Goal: Task Accomplishment & Management: Complete application form

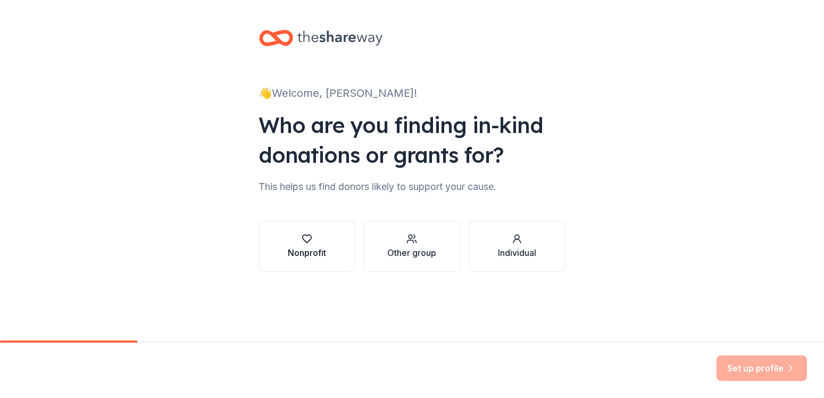
click at [309, 248] on div "Nonprofit" at bounding box center [307, 252] width 38 height 13
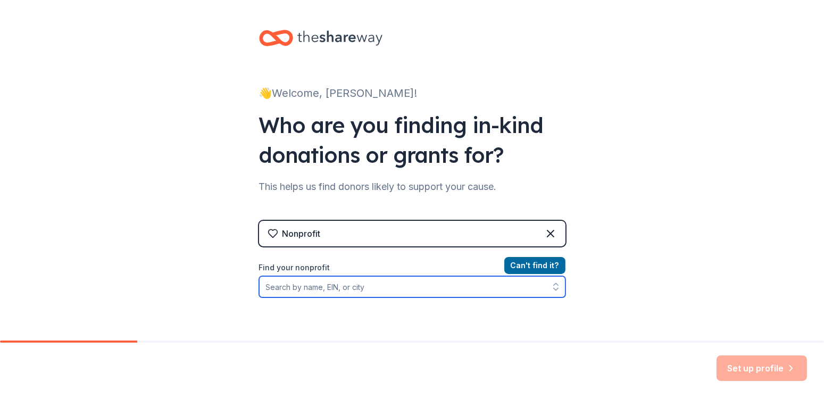
click at [387, 285] on input "Find your nonprofit" at bounding box center [412, 286] width 306 height 21
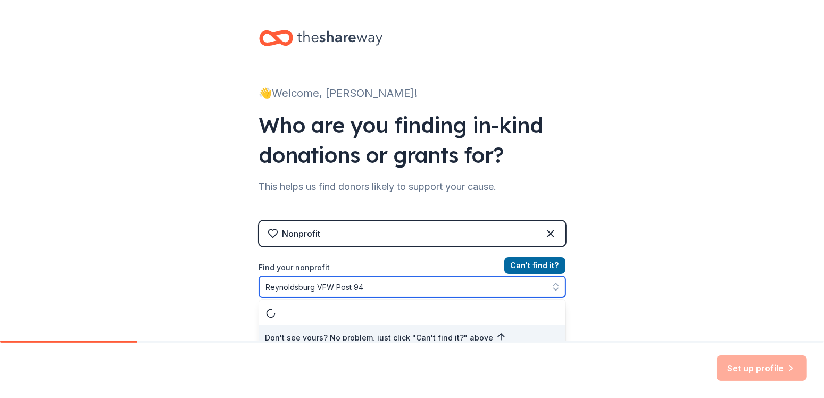
scroll to position [11, 0]
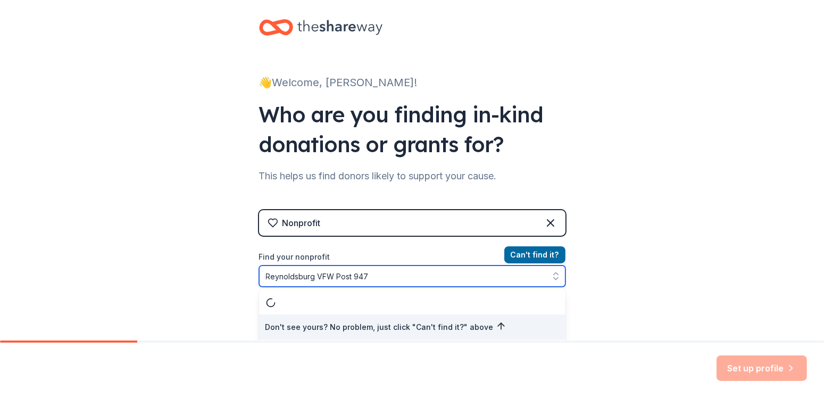
type input "Reynoldsburg VFW Post 9473"
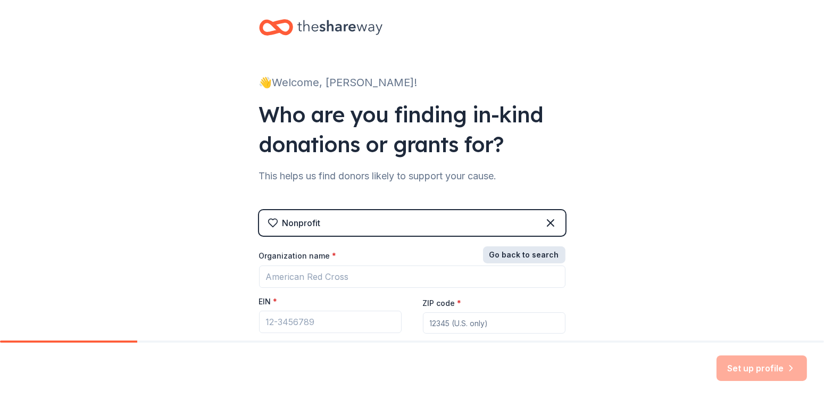
click at [536, 256] on button "Go back to search" at bounding box center [524, 254] width 82 height 17
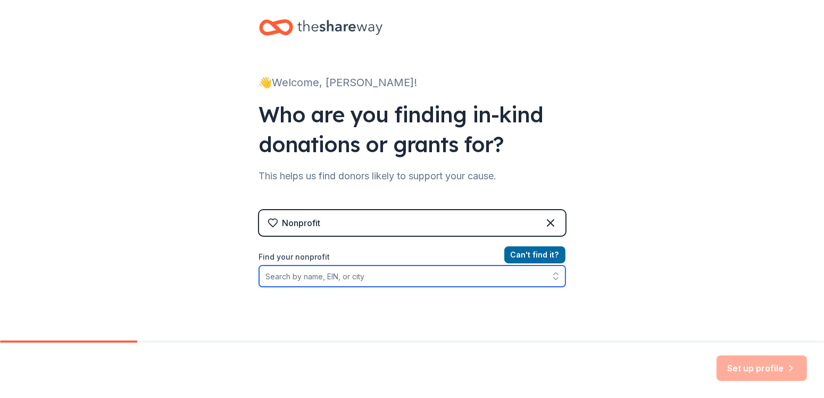
click at [314, 268] on input "Find your nonprofit" at bounding box center [412, 275] width 306 height 21
type input "31-608"
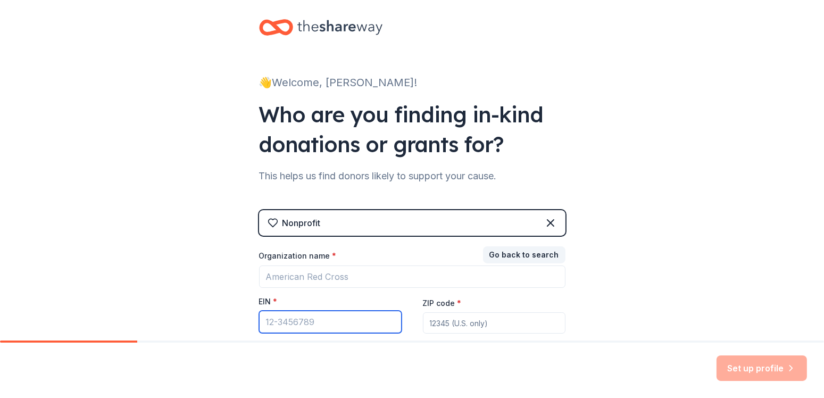
click at [337, 322] on input "EIN *" at bounding box center [330, 322] width 143 height 22
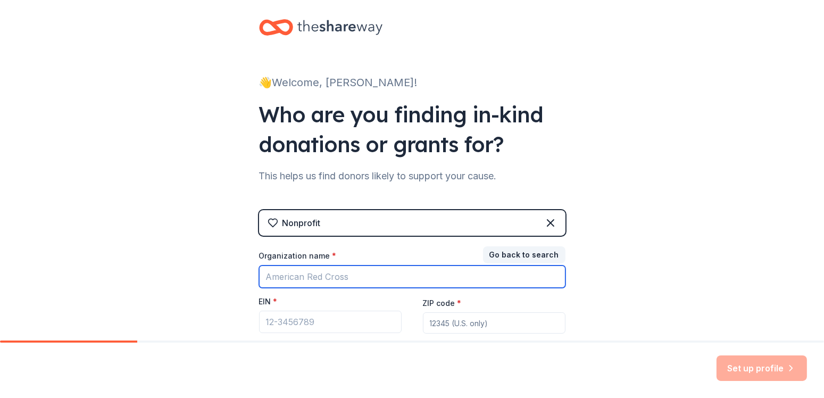
click at [330, 278] on input "Organization name *" at bounding box center [412, 276] width 306 height 22
type input "Reynoldsburg VFW Post 9473"
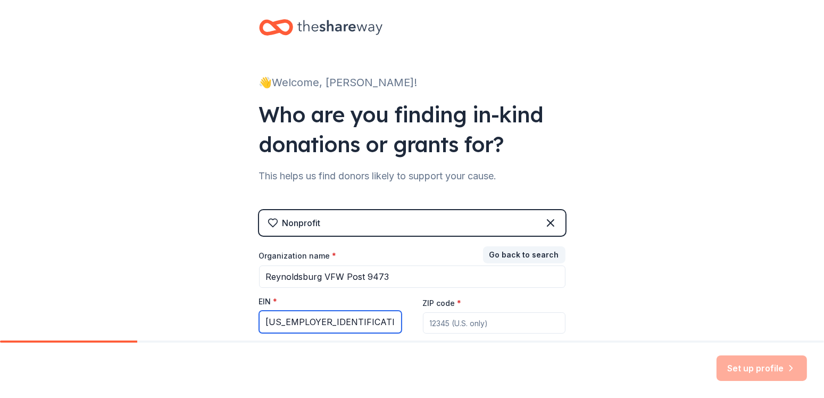
type input "[US_EMPLOYER_IDENTIFICATION_NUMBER]"
click at [428, 324] on input "ZIP code *" at bounding box center [494, 322] width 143 height 21
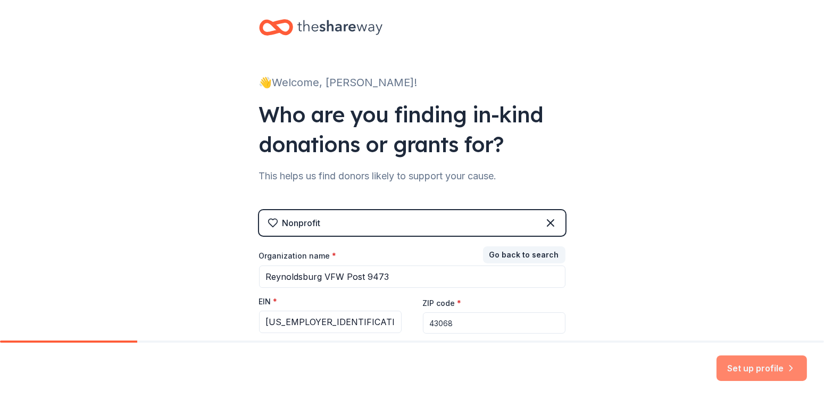
type input "43068"
click at [761, 363] on button "Set up profile" at bounding box center [761, 368] width 90 height 26
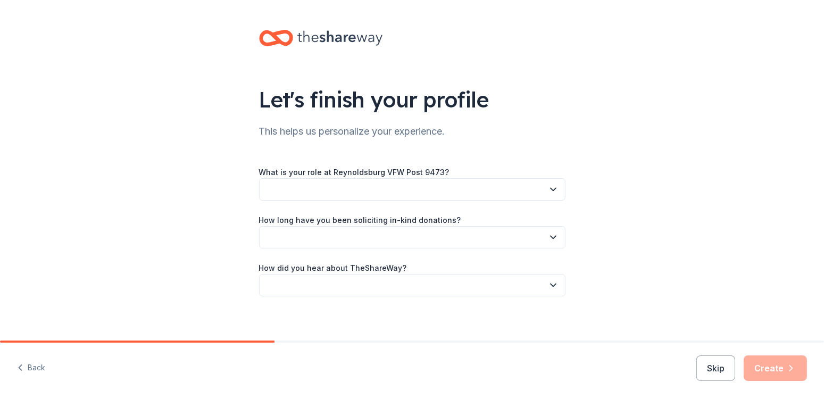
click at [553, 194] on icon "button" at bounding box center [553, 189] width 11 height 11
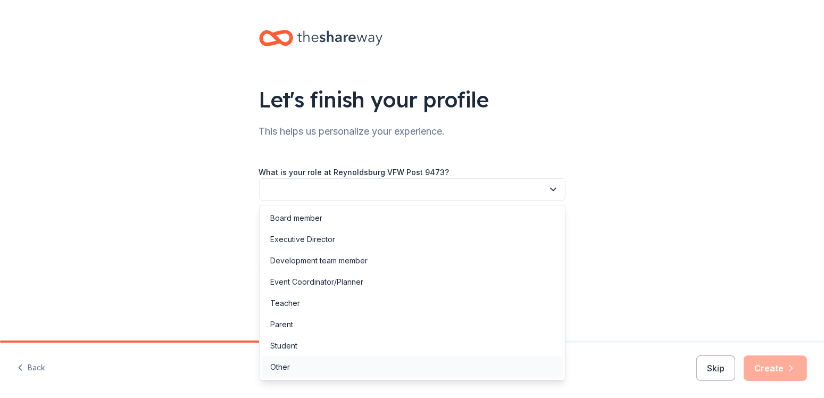
click at [488, 372] on div "Other" at bounding box center [412, 366] width 301 height 21
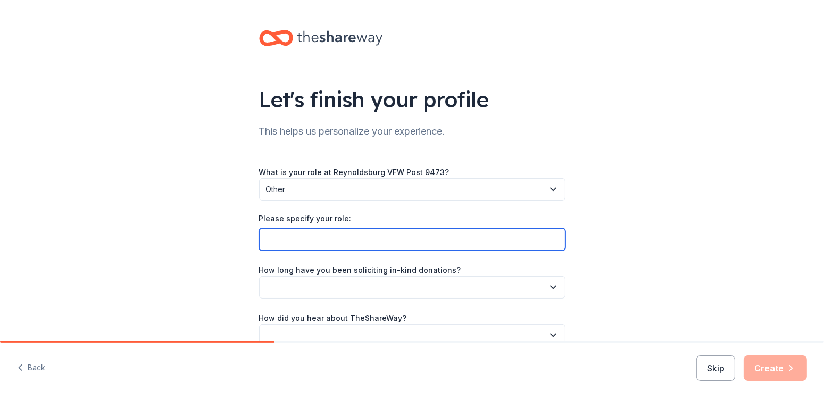
click at [373, 240] on input "Please specify your role:" at bounding box center [412, 239] width 306 height 22
type input "Volunteer, Social member"
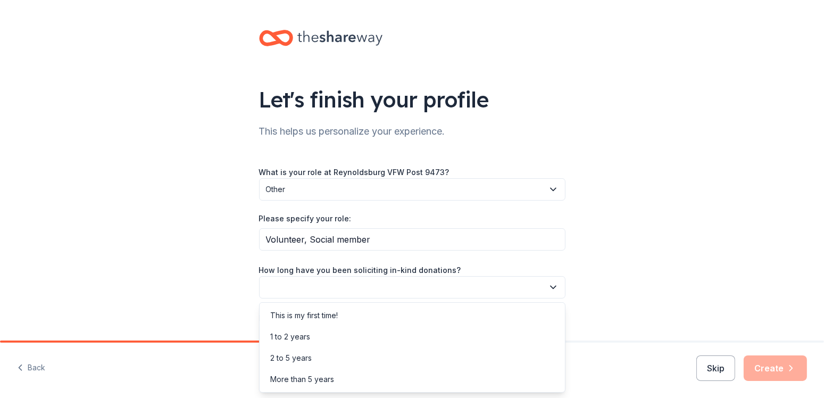
click at [554, 286] on icon "button" at bounding box center [553, 287] width 11 height 11
click at [519, 318] on div "This is my first time!" at bounding box center [412, 315] width 301 height 21
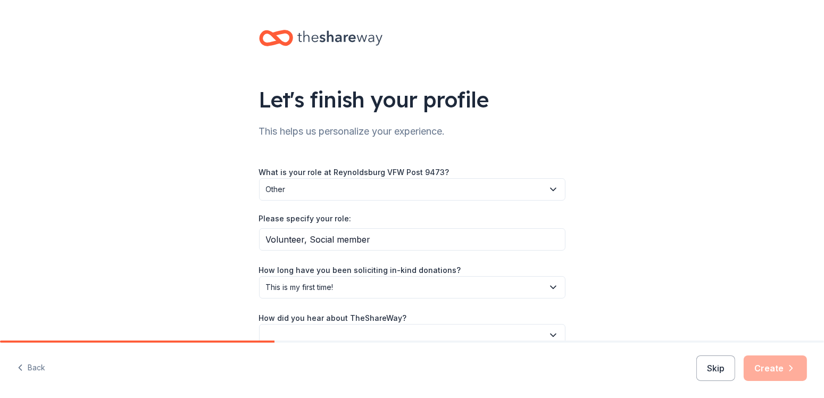
click at [430, 329] on button "button" at bounding box center [412, 335] width 306 height 22
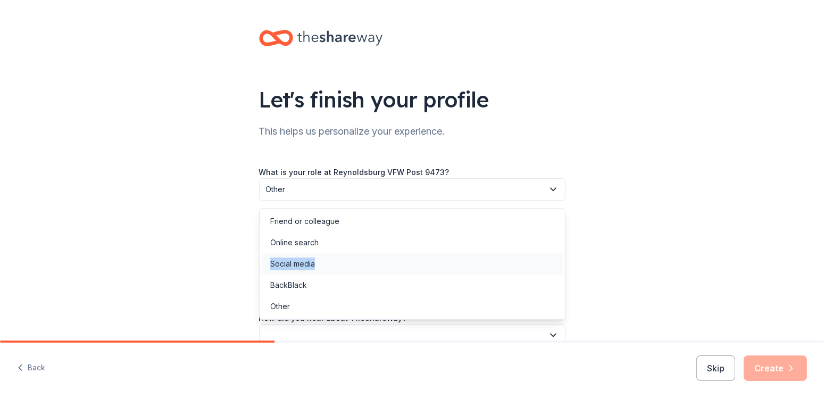
drag, startPoint x: 382, startPoint y: 236, endPoint x: 378, endPoint y: 263, distance: 26.9
click at [378, 263] on div "Friend or colleague Online search Social media BackBlack Other" at bounding box center [412, 264] width 306 height 112
click at [378, 263] on div "Social media" at bounding box center [412, 263] width 301 height 21
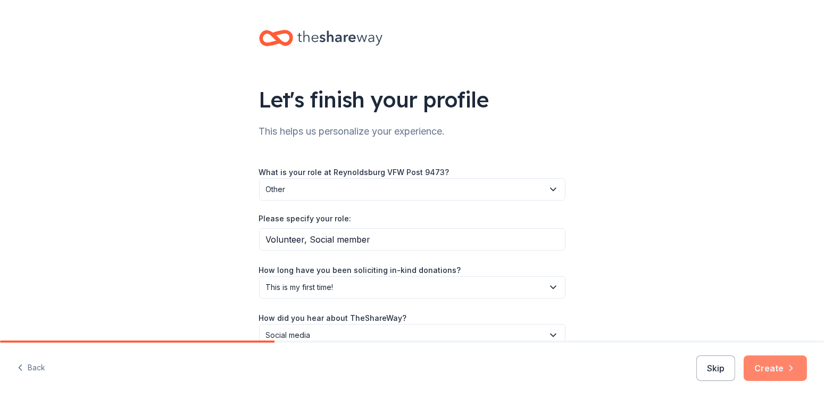
click at [785, 368] on button "Create" at bounding box center [775, 368] width 63 height 26
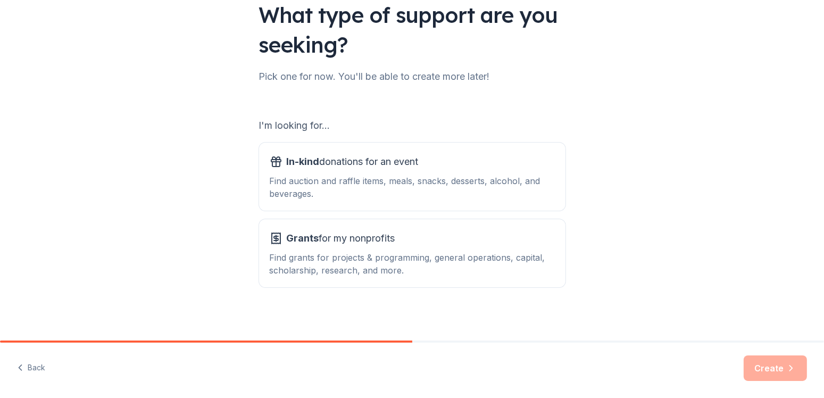
scroll to position [89, 0]
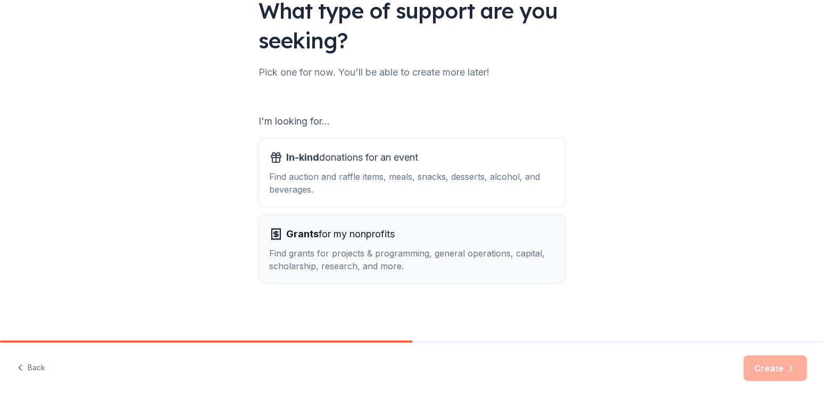
click at [375, 244] on div "Grants for my nonprofits Find grants for projects & programming, general operat…" at bounding box center [412, 249] width 285 height 47
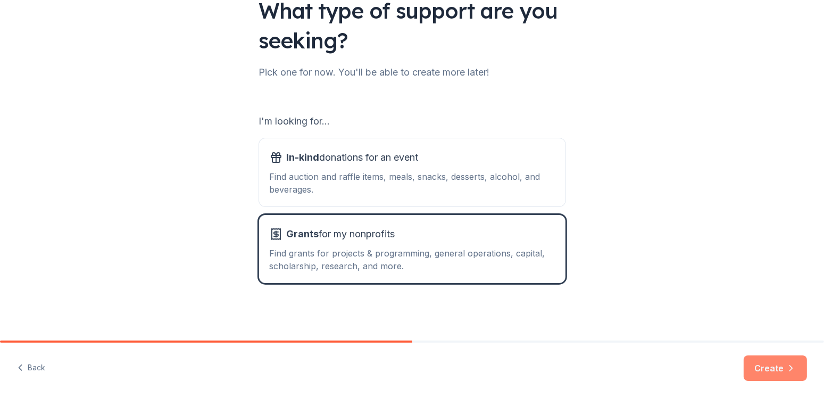
click at [772, 365] on button "Create" at bounding box center [775, 368] width 63 height 26
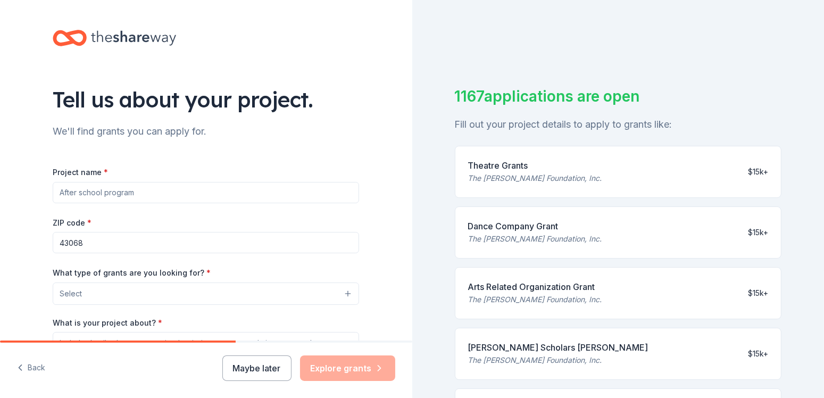
click at [231, 194] on input "Project name *" at bounding box center [206, 192] width 306 height 21
type input "Renovation, repairs and improvements"
click at [354, 294] on button "Select" at bounding box center [206, 293] width 306 height 22
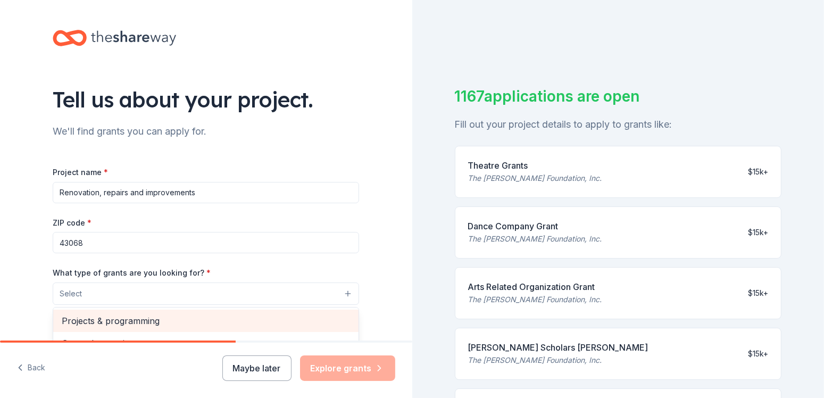
click at [313, 324] on span "Projects & programming" at bounding box center [206, 321] width 288 height 14
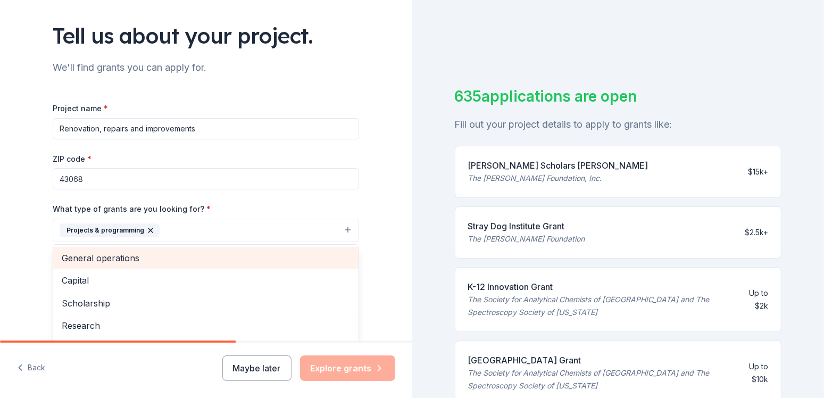
click at [208, 261] on span "General operations" at bounding box center [206, 258] width 288 height 14
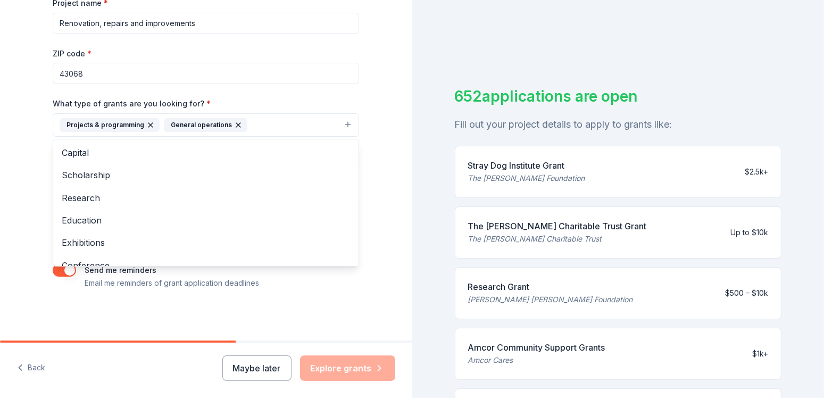
click at [386, 213] on div "Tell us about your project. We'll find grants you can apply for. Project name *…" at bounding box center [206, 86] width 412 height 510
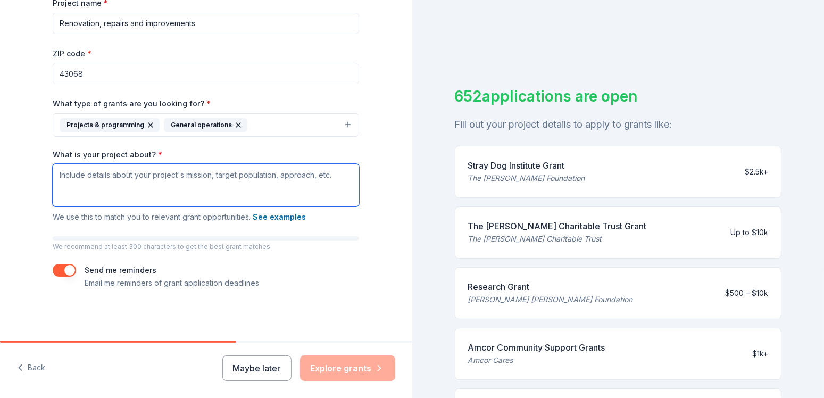
click at [56, 174] on textarea "What is your project about? *" at bounding box center [206, 185] width 306 height 43
paste textarea "We are the Reynoldsburg V.F.W. Post 9473, a non-profit organization and an acti…"
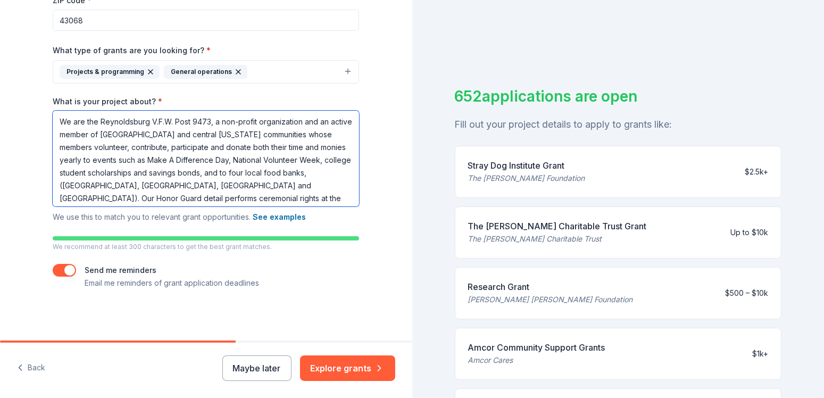
click at [79, 157] on textarea "We are the Reynoldsburg V.F.W. Post 9473, a non-profit organization and an acti…" at bounding box center [206, 159] width 306 height 96
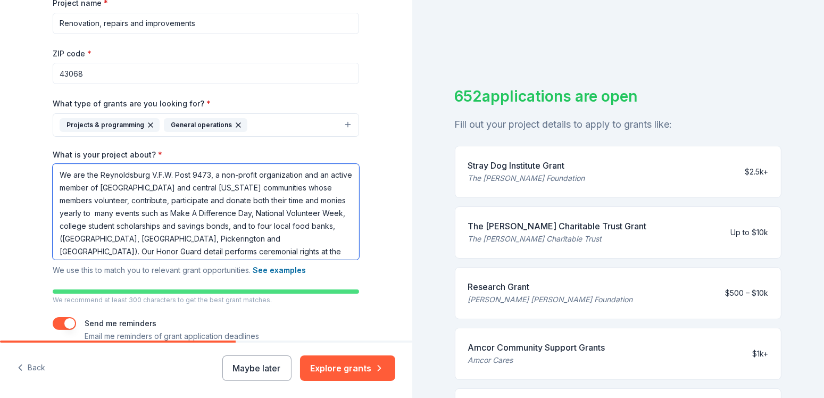
click at [104, 213] on textarea "We are the Reynoldsburg V.F.W. Post 9473, a non-profit organization and an acti…" at bounding box center [206, 212] width 306 height 96
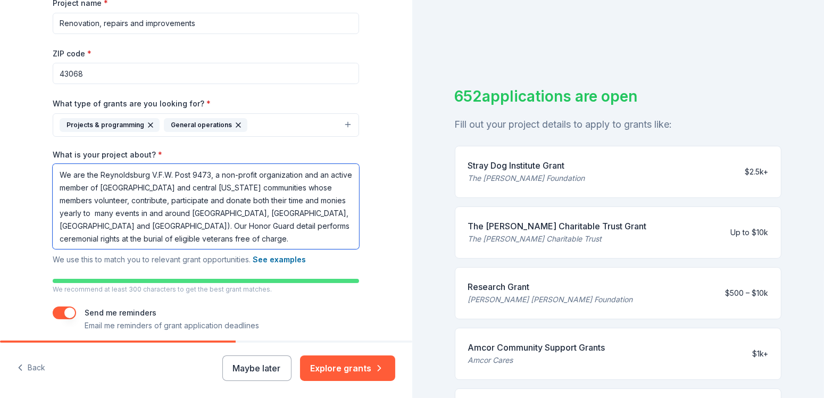
click at [102, 224] on textarea "We are the Reynoldsburg V.F.W. Post 9473, a non-profit organization and an acti…" at bounding box center [206, 206] width 306 height 85
click at [148, 187] on textarea "We are the Reynoldsburg V.F.W. Post 9473, a non-profit organization and an acti…" at bounding box center [206, 206] width 306 height 85
click at [167, 187] on textarea "We are the Reynoldsburg V.F.W. Post 9473, a non-profit organization and an acti…" at bounding box center [206, 206] width 306 height 85
click at [256, 189] on textarea "We are the Reynoldsburg V.F.W. Post 9473, a non-profit organization and an acti…" at bounding box center [206, 206] width 306 height 85
click at [103, 212] on textarea "We are the Reynoldsburg V.F.W. Post 9473, a non-profit organization and an acti…" at bounding box center [206, 206] width 306 height 85
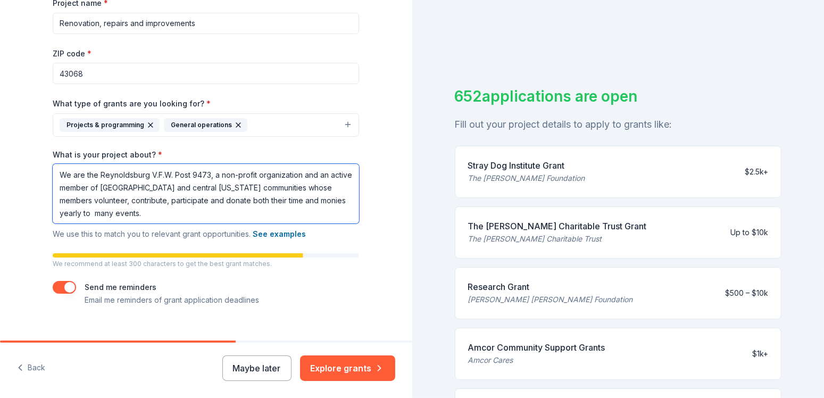
paste textarea "We need your help to help us repair our ageing facilities with upgrades and mod…"
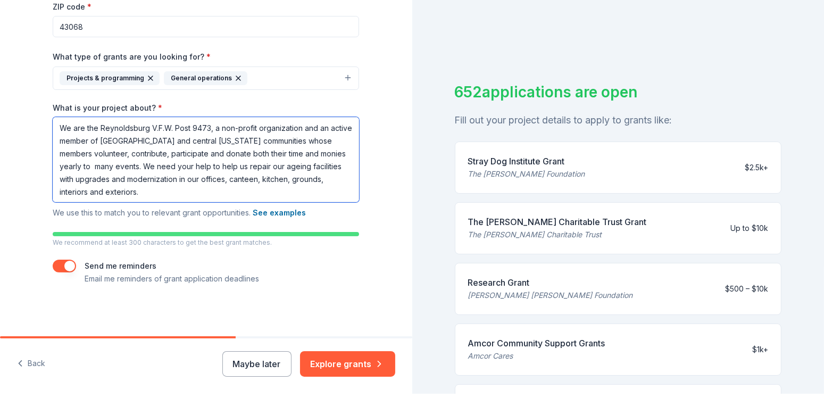
scroll to position [13, 0]
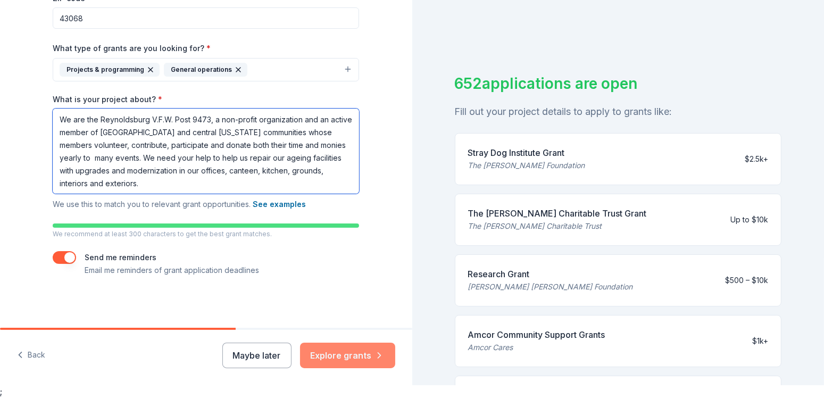
type textarea "We are the Reynoldsburg V.F.W. Post 9473, a non-profit organization and an acti…"
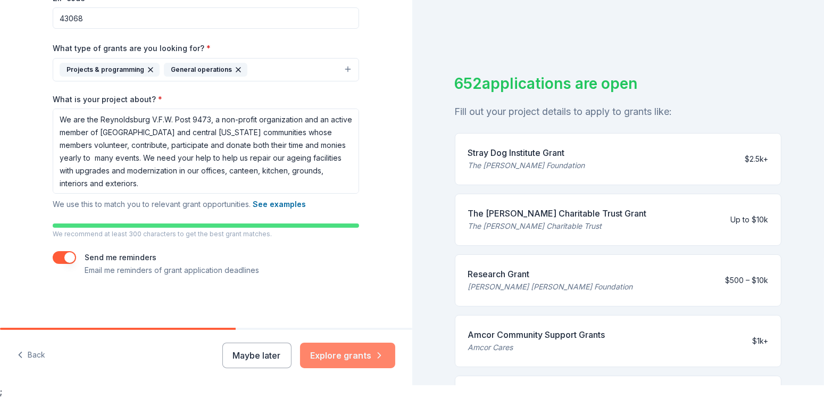
click at [353, 357] on button "Explore grants" at bounding box center [347, 356] width 95 height 26
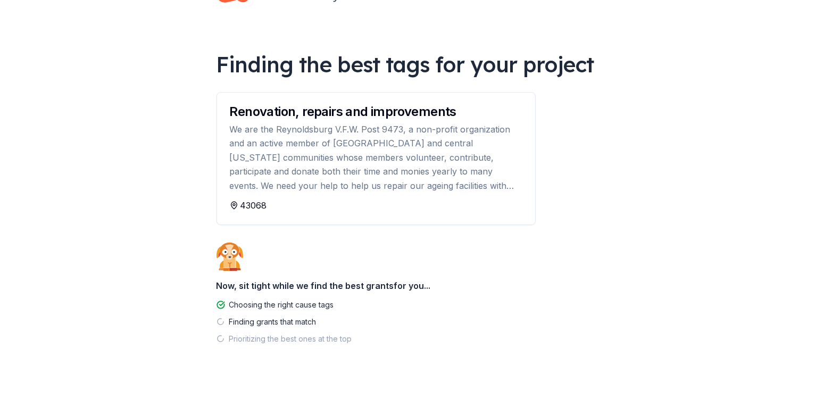
scroll to position [57, 0]
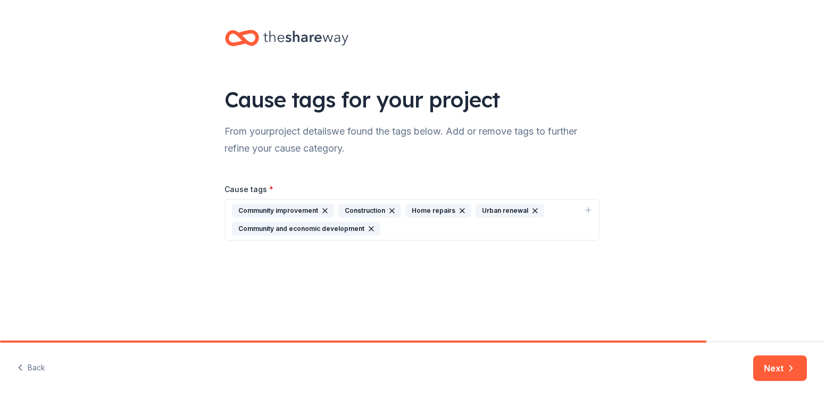
click at [287, 209] on div "Community improvement" at bounding box center [283, 211] width 102 height 14
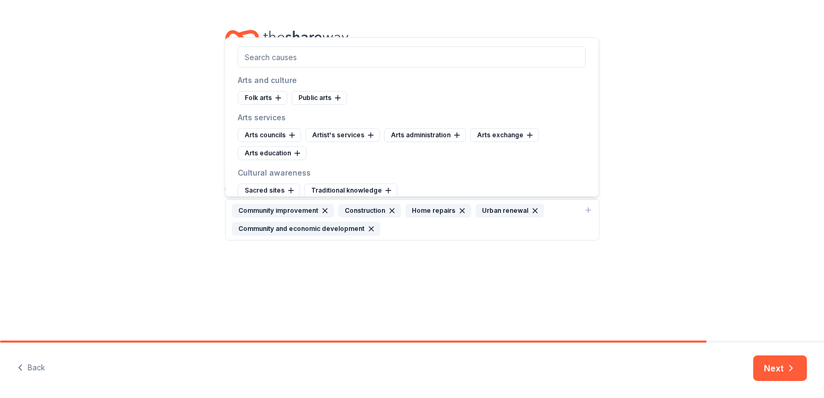
drag, startPoint x: 409, startPoint y: 254, endPoint x: 458, endPoint y: 265, distance: 50.1
click at [410, 254] on div "Cause tags for your project From your project details we found the tags below. …" at bounding box center [412, 145] width 408 height 291
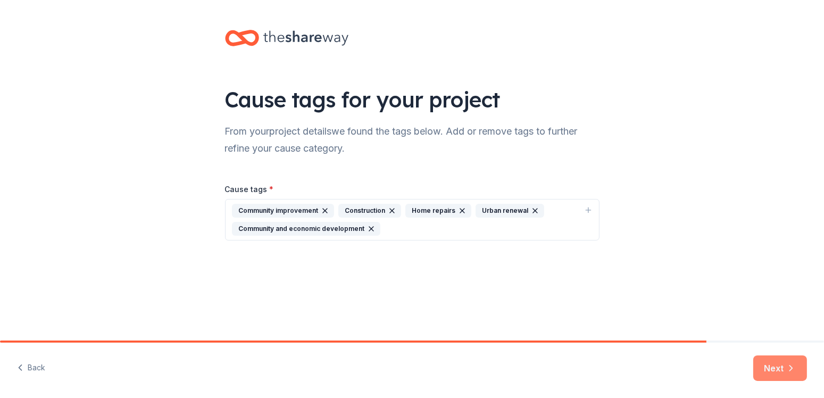
click at [773, 371] on button "Next" at bounding box center [780, 368] width 54 height 26
click at [590, 209] on icon "button" at bounding box center [588, 210] width 9 height 9
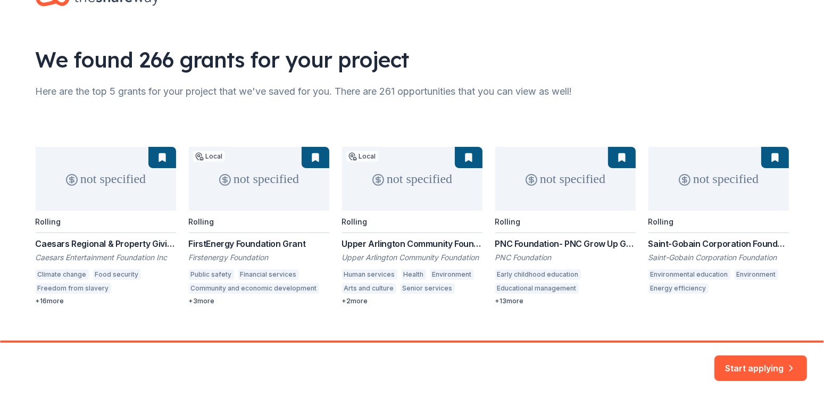
scroll to position [56, 0]
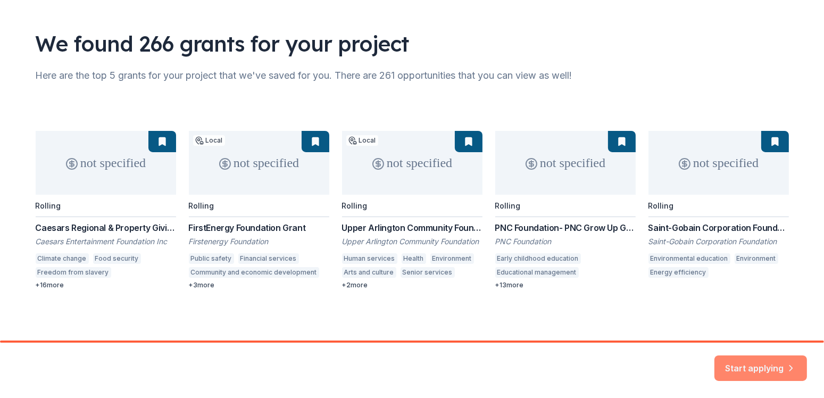
click at [761, 356] on button "Start applying" at bounding box center [760, 362] width 93 height 26
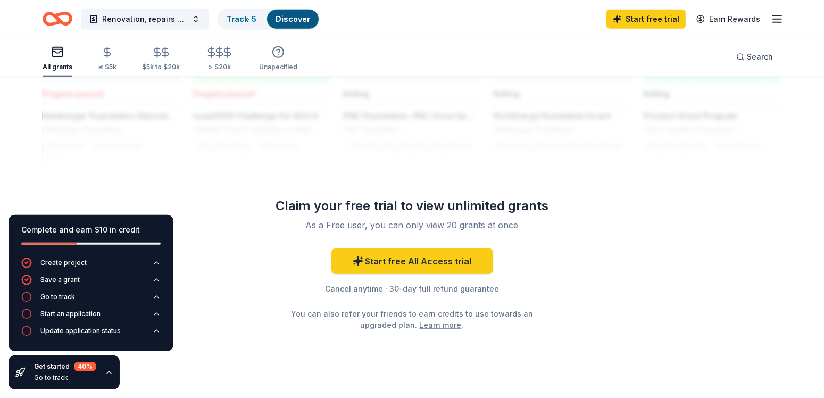
scroll to position [942, 0]
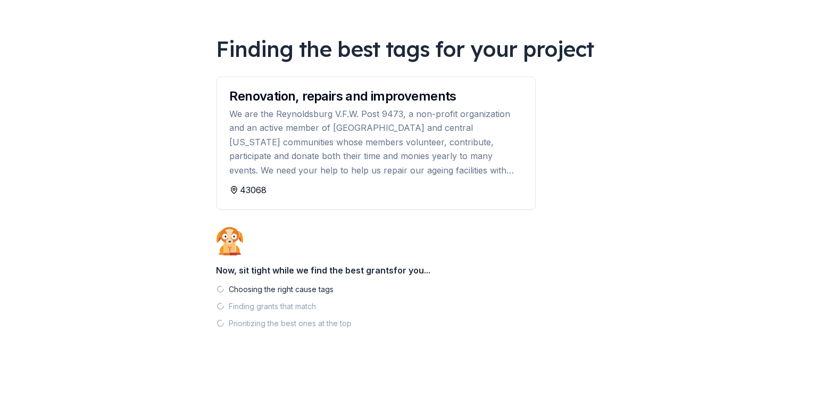
scroll to position [13, 0]
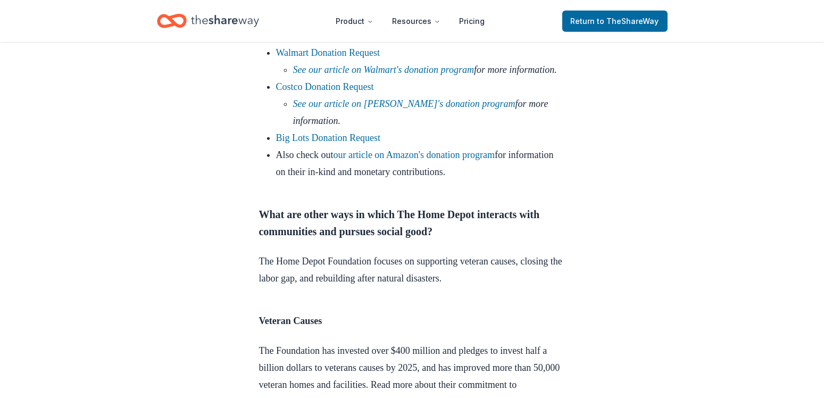
scroll to position [838, 0]
